Goal: Manage account settings

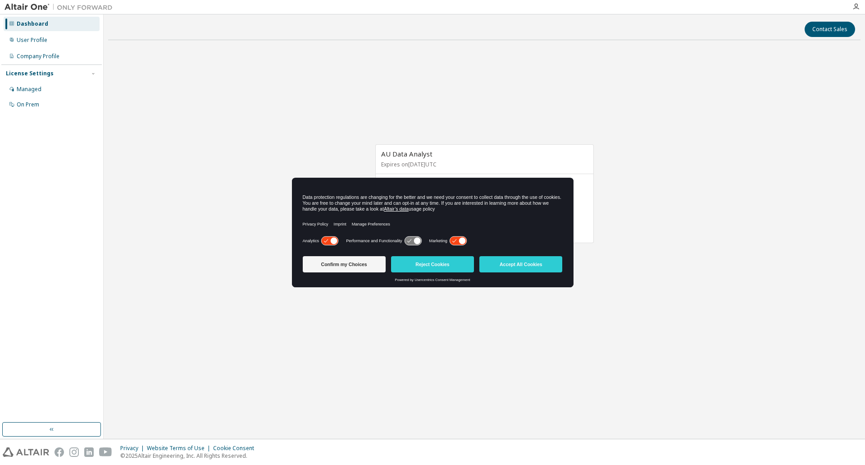
click at [406, 236] on icon at bounding box center [413, 240] width 18 height 9
click at [406, 241] on icon at bounding box center [413, 241] width 17 height 9
click at [417, 239] on icon at bounding box center [417, 240] width 7 height 7
click at [356, 263] on button "Confirm my Choices" at bounding box center [344, 264] width 83 height 16
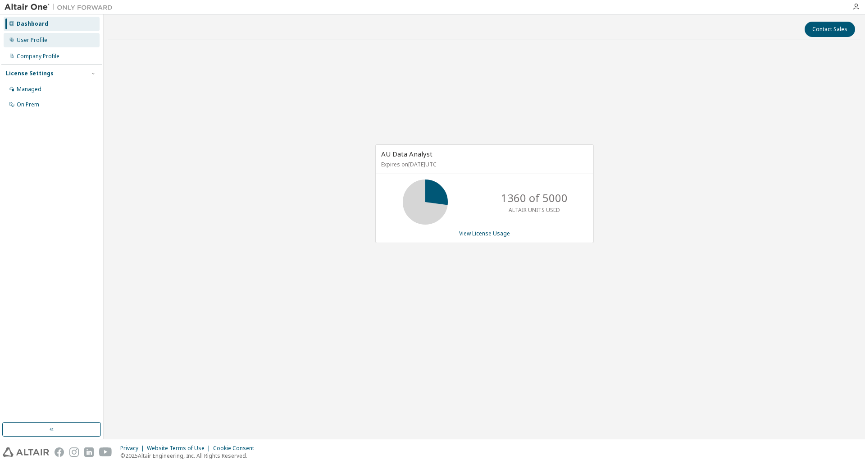
click at [25, 40] on div "User Profile" at bounding box center [32, 39] width 31 height 7
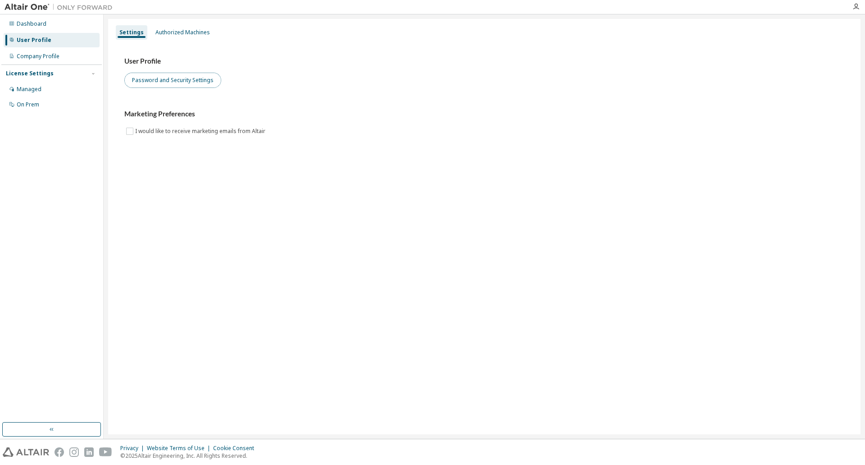
click at [150, 83] on button "Password and Security Settings" at bounding box center [172, 80] width 97 height 15
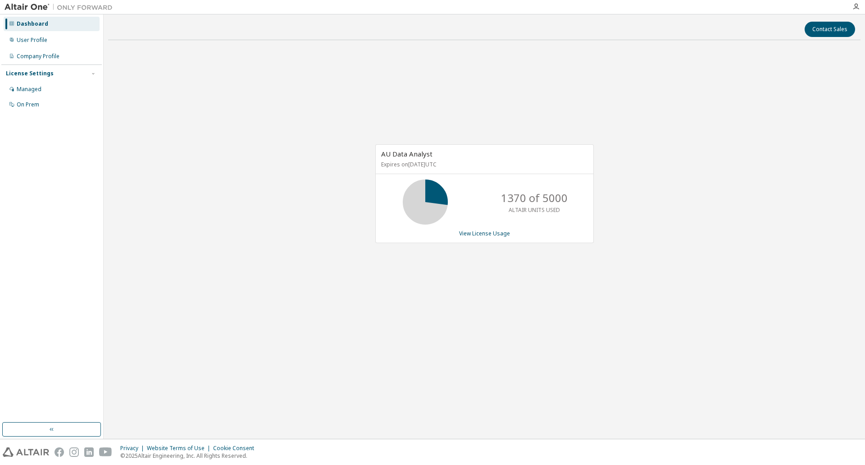
click at [29, 24] on div "Dashboard" at bounding box center [33, 23] width 32 height 7
click at [855, 7] on icon "button" at bounding box center [856, 6] width 7 height 7
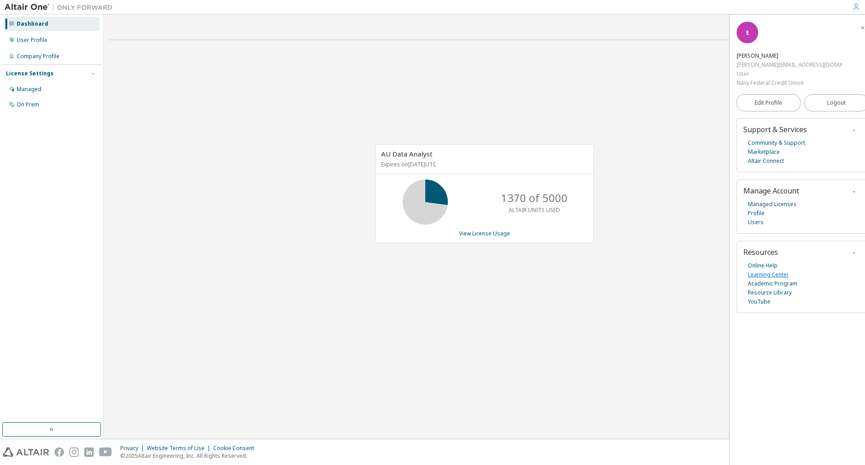
click at [764, 270] on link "Learning Center" at bounding box center [768, 274] width 41 height 9
